Goal: Information Seeking & Learning: Get advice/opinions

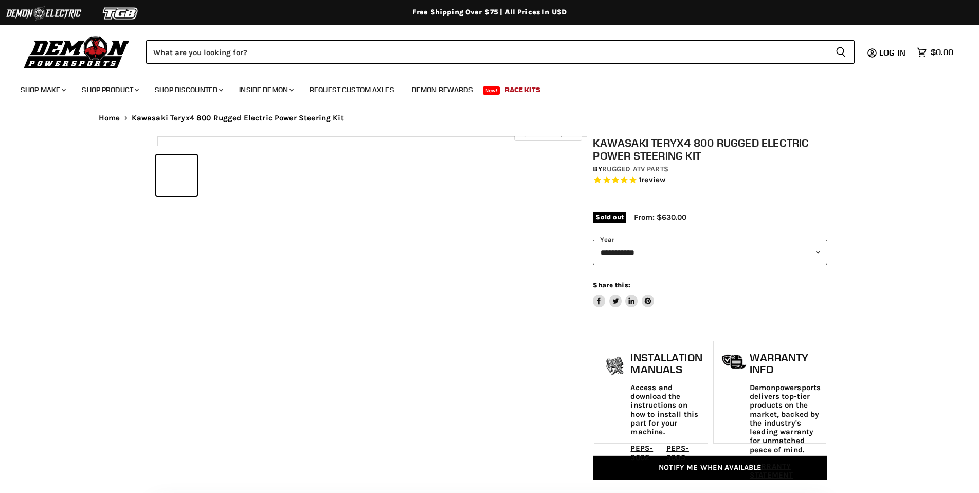
select select "******"
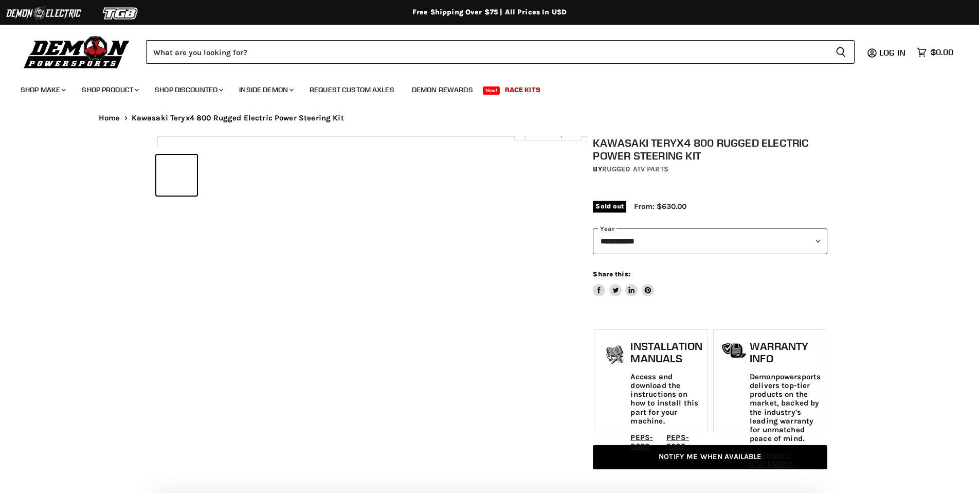
select select "******"
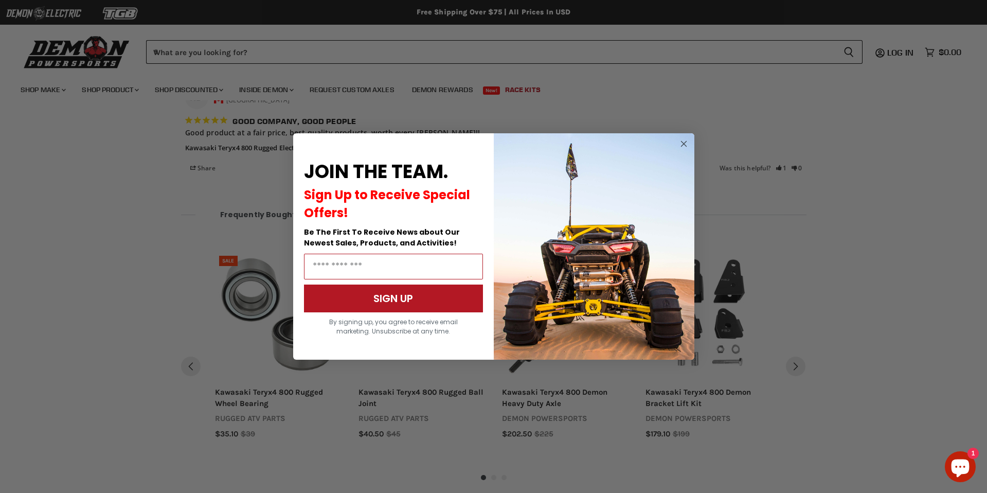
scroll to position [1233, 0]
